Goal: Information Seeking & Learning: Learn about a topic

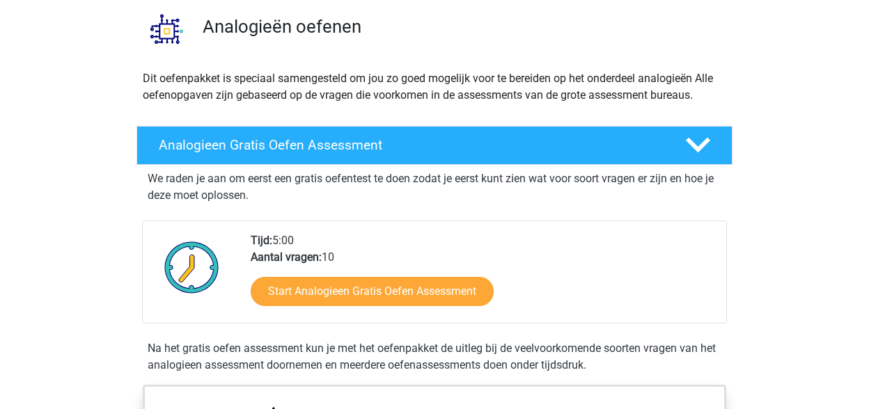
scroll to position [145, 0]
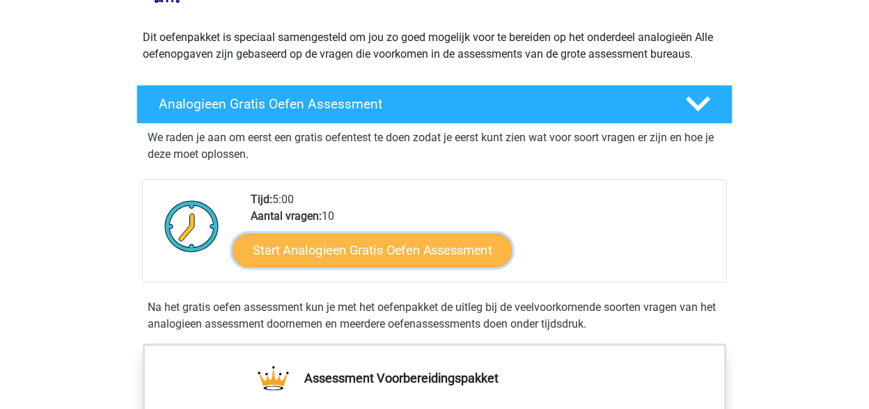
click at [360, 247] on link "Start Analogieen Gratis Oefen Assessment" at bounding box center [372, 249] width 279 height 33
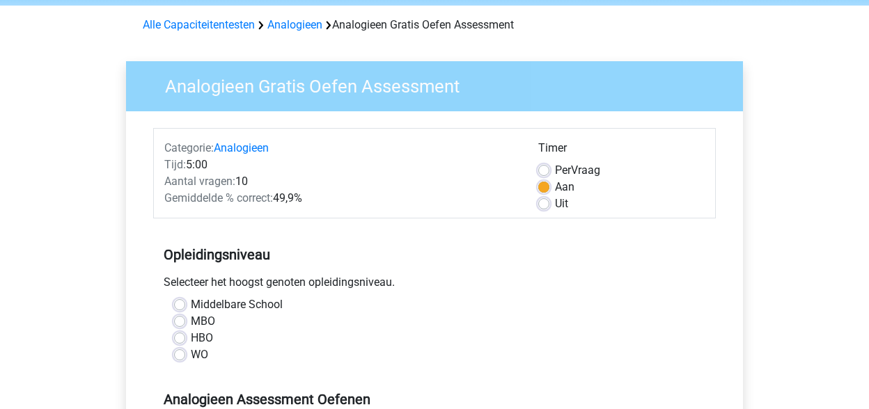
scroll to position [145, 0]
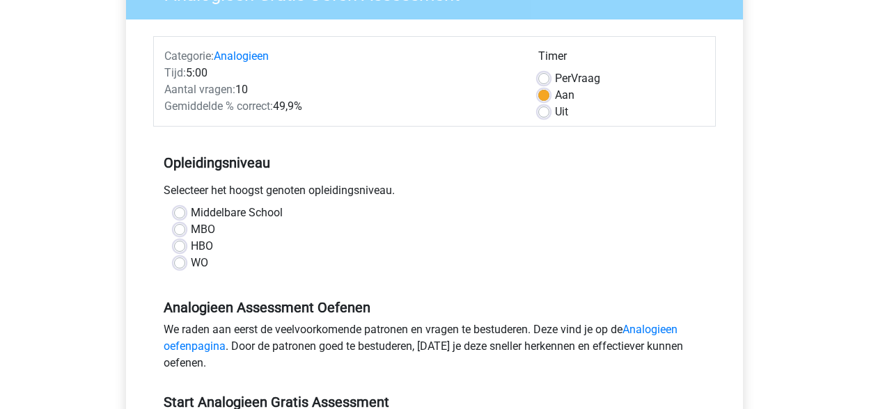
click at [194, 247] on label "HBO" at bounding box center [202, 246] width 22 height 17
click at [185, 247] on input "HBO" at bounding box center [179, 245] width 11 height 14
radio input "true"
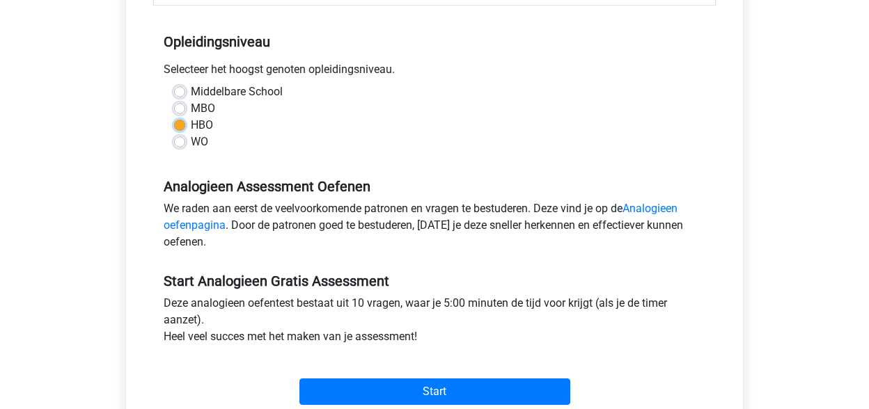
scroll to position [290, 0]
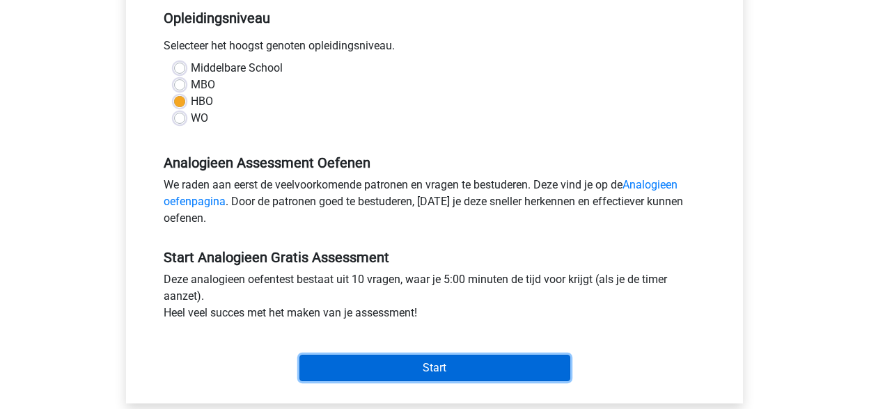
click at [438, 366] on input "Start" at bounding box center [434, 368] width 271 height 26
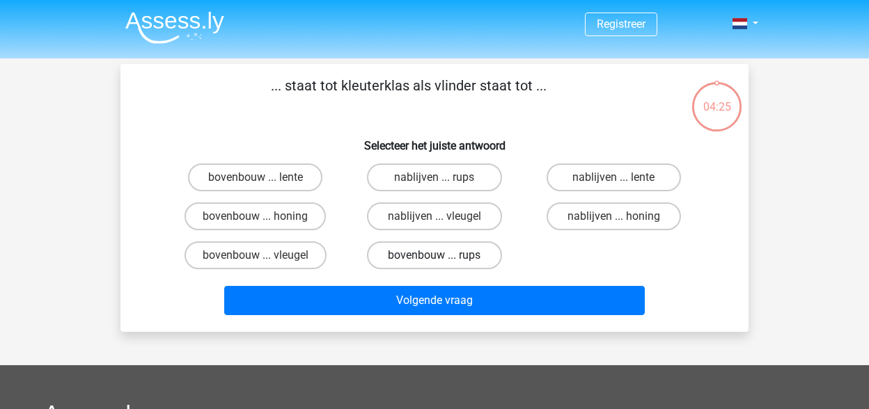
click at [412, 257] on label "bovenbouw ... rups" at bounding box center [434, 256] width 134 height 28
click at [435, 257] on input "bovenbouw ... rups" at bounding box center [439, 260] width 9 height 9
radio input "true"
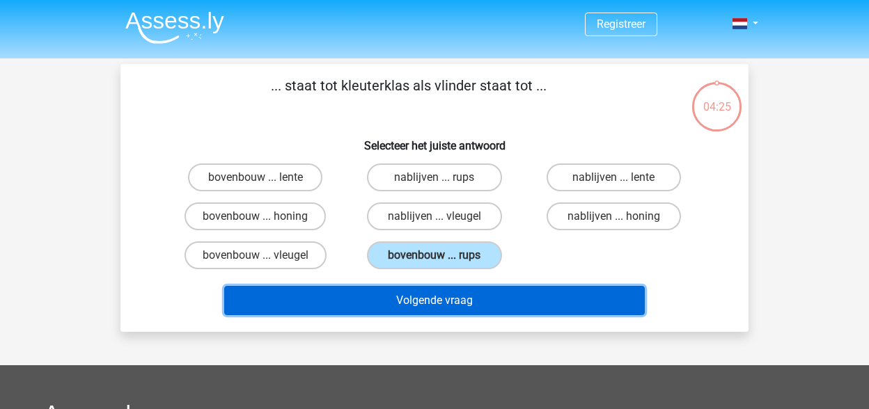
click at [424, 299] on button "Volgende vraag" at bounding box center [434, 300] width 421 height 29
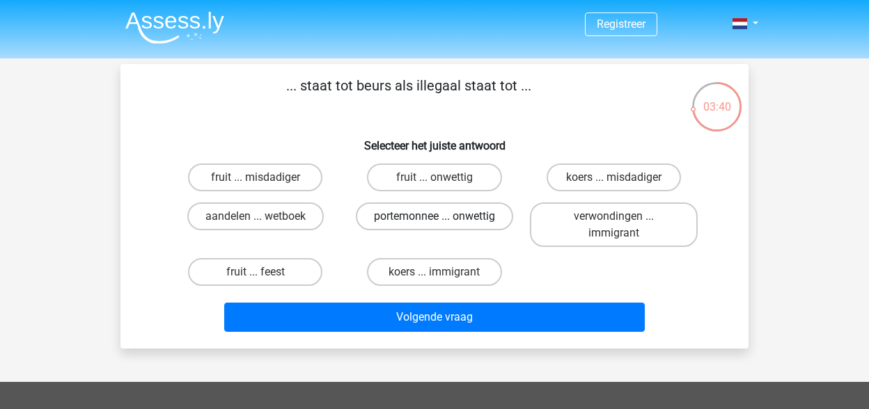
click at [408, 221] on label "portemonnee ... onwettig" at bounding box center [434, 217] width 157 height 28
click at [435, 221] on input "portemonnee ... onwettig" at bounding box center [439, 221] width 9 height 9
radio input "true"
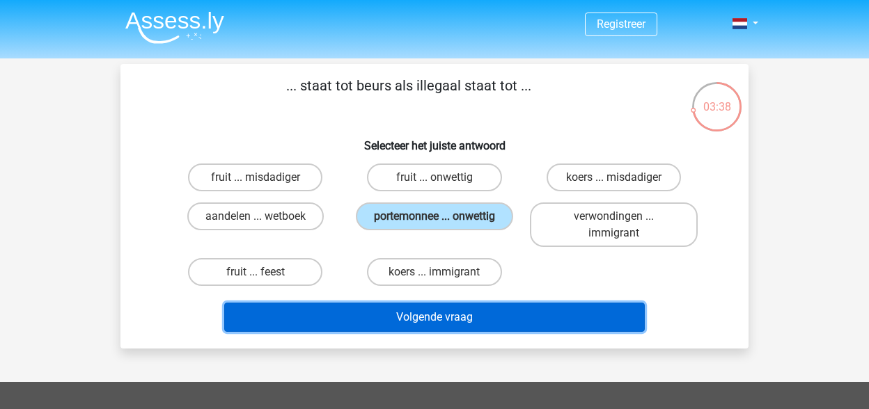
click at [418, 313] on button "Volgende vraag" at bounding box center [434, 317] width 421 height 29
